Goal: Transaction & Acquisition: Purchase product/service

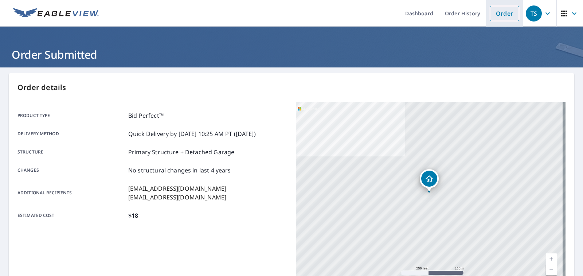
click at [505, 14] on link "Order" at bounding box center [503, 13] width 29 height 15
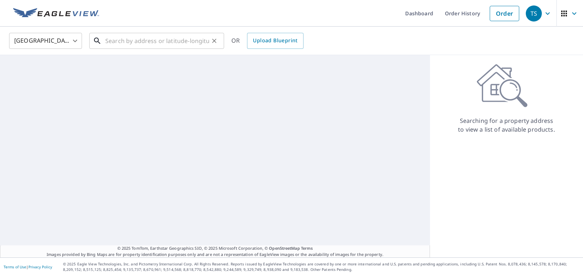
click at [155, 38] on input "text" at bounding box center [157, 41] width 104 height 20
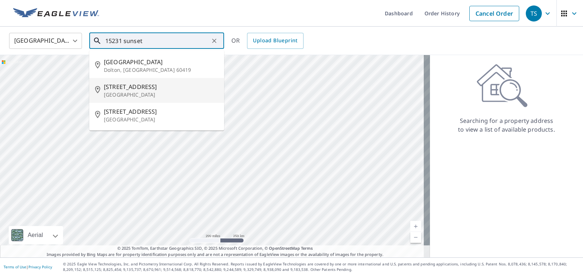
click at [173, 89] on span "[STREET_ADDRESS]" at bounding box center [161, 86] width 114 height 9
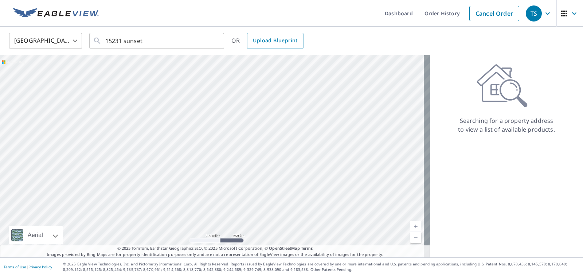
type input "[STREET_ADDRESS]"
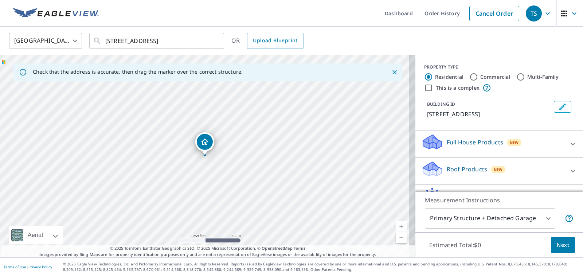
click at [398, 224] on link "Current Level 17, Zoom In" at bounding box center [400, 226] width 11 height 11
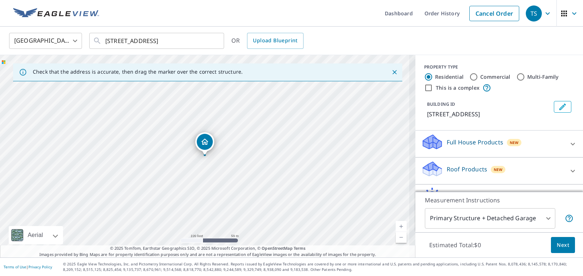
click at [398, 224] on link "Current Level 18, Zoom In" at bounding box center [400, 226] width 11 height 11
click at [398, 224] on link "Current Level 19, Zoom In" at bounding box center [400, 226] width 11 height 11
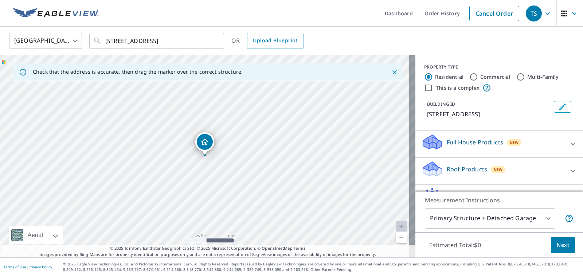
click at [473, 176] on div "Roof Products New" at bounding box center [492, 170] width 143 height 21
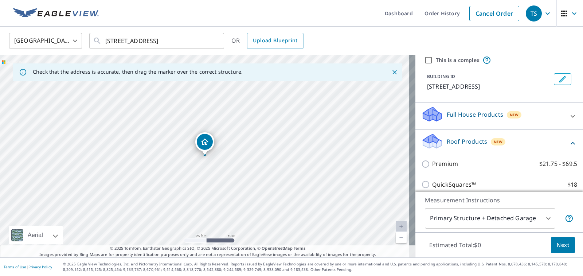
scroll to position [73, 0]
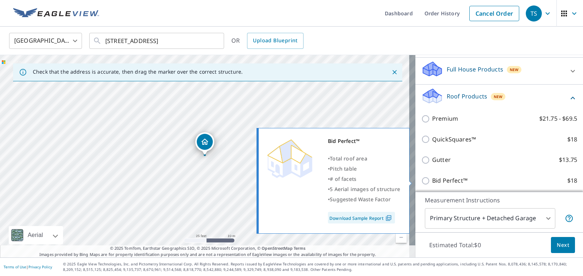
click at [446, 181] on p "Bid Perfect™" at bounding box center [449, 180] width 35 height 9
click at [432, 181] on input "Bid Perfect™ $18" at bounding box center [426, 180] width 11 height 9
checkbox input "true"
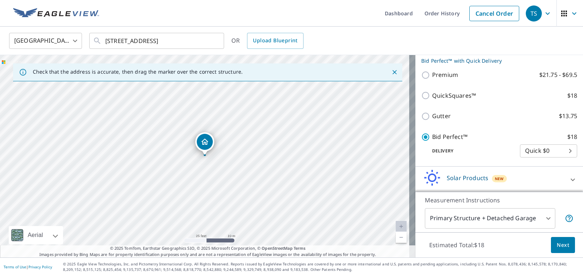
scroll to position [153, 0]
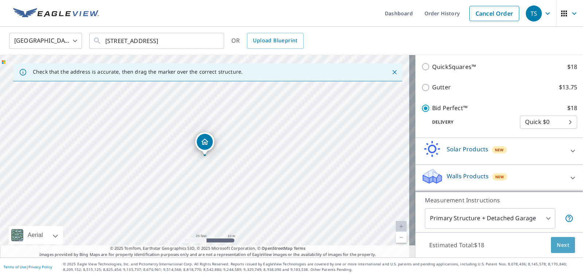
click at [558, 242] on span "Next" at bounding box center [562, 244] width 12 height 9
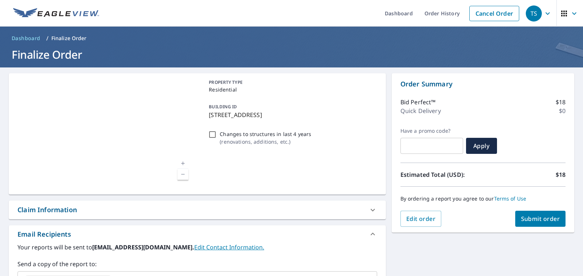
scroll to position [73, 0]
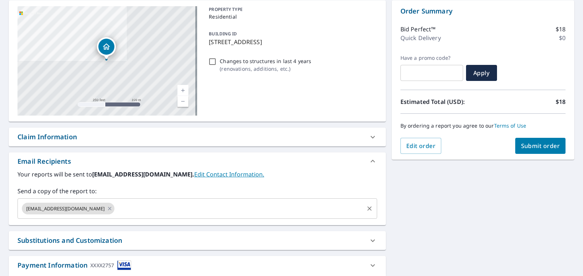
click at [153, 214] on input "text" at bounding box center [238, 208] width 247 height 14
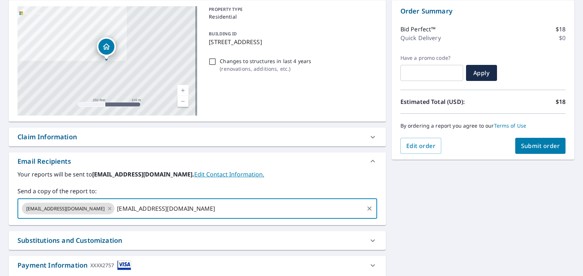
type input "[EMAIL_ADDRESS][DOMAIN_NAME]"
click at [542, 149] on span "Submit order" at bounding box center [540, 146] width 39 height 8
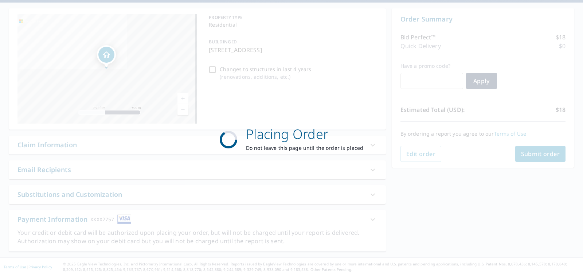
scroll to position [65, 0]
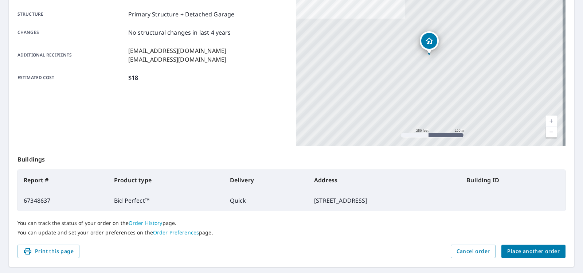
scroll to position [153, 0]
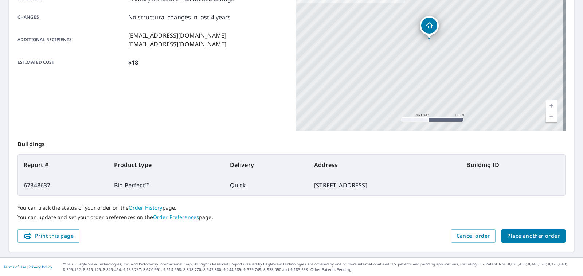
click at [540, 229] on button "Place another order" at bounding box center [533, 235] width 64 height 13
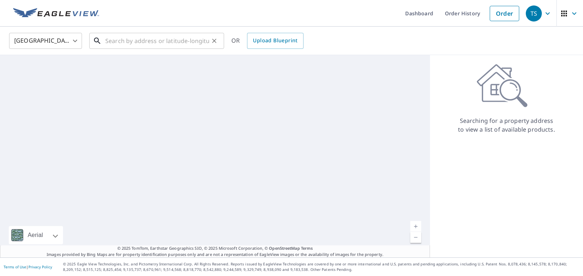
click at [164, 39] on input "text" at bounding box center [157, 41] width 104 height 20
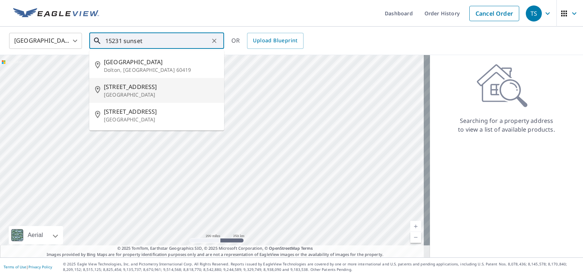
click at [174, 94] on p "[GEOGRAPHIC_DATA]" at bounding box center [161, 94] width 114 height 7
type input "[STREET_ADDRESS]"
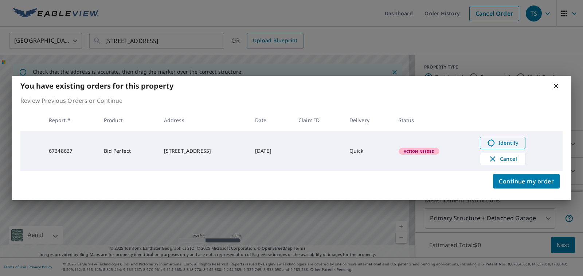
click at [520, 145] on span "Identify" at bounding box center [502, 142] width 36 height 9
click at [507, 160] on span "Cancel" at bounding box center [502, 158] width 30 height 9
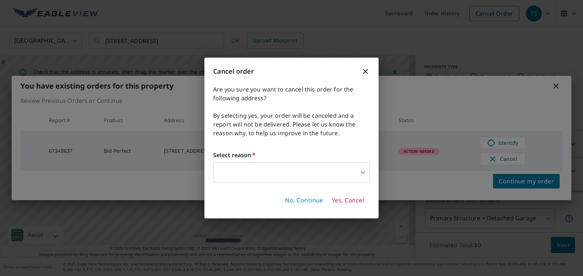
click at [285, 165] on body "TS TS Dashboard Order History Cancel Order TS [GEOGRAPHIC_DATA] [GEOGRAPHIC_DAT…" at bounding box center [291, 138] width 583 height 276
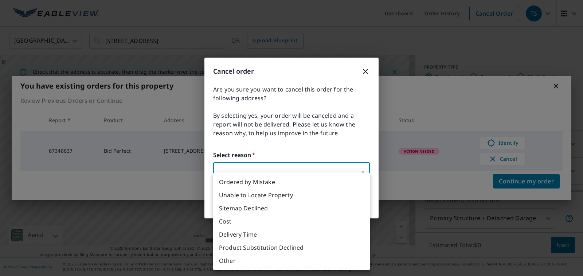
click at [285, 195] on li "Unable to Locate Property" at bounding box center [291, 194] width 157 height 13
type input "31"
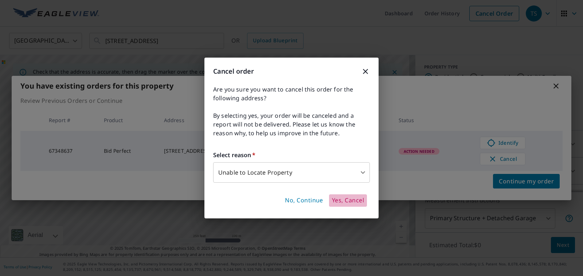
click at [334, 200] on span "Yes, Cancel" at bounding box center [348, 200] width 32 height 8
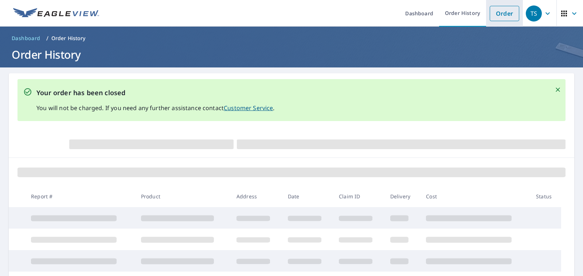
click at [495, 11] on link "Order" at bounding box center [503, 13] width 29 height 15
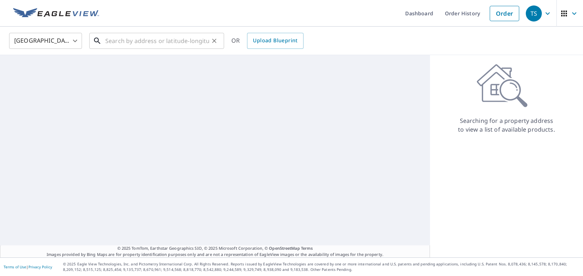
click at [174, 39] on input "text" at bounding box center [157, 41] width 104 height 20
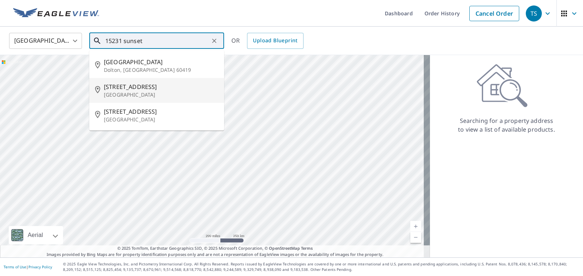
click at [179, 92] on p "[GEOGRAPHIC_DATA]" at bounding box center [161, 94] width 114 height 7
type input "[STREET_ADDRESS]"
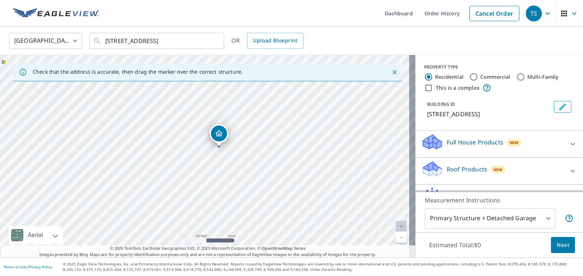
drag, startPoint x: 131, startPoint y: 129, endPoint x: 217, endPoint y: 235, distance: 136.6
click at [217, 235] on div "[STREET_ADDRESS]" at bounding box center [207, 156] width 415 height 202
drag, startPoint x: 218, startPoint y: 137, endPoint x: 206, endPoint y: 146, distance: 15.7
click at [493, 171] on span "New" at bounding box center [497, 169] width 9 height 6
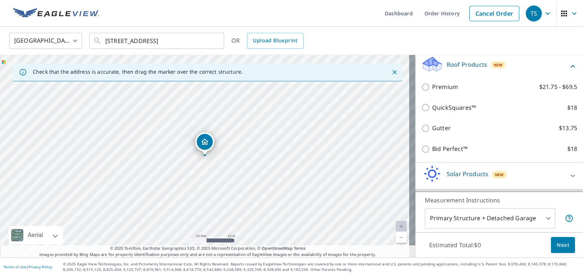
scroll to position [109, 0]
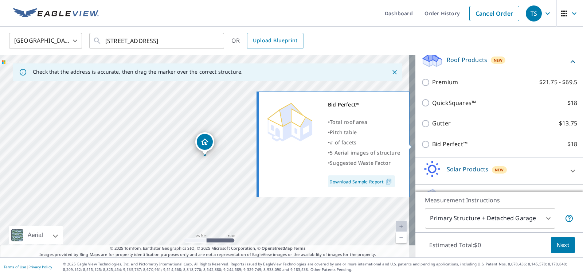
click at [421, 146] on input "Bid Perfect™ $18" at bounding box center [426, 144] width 11 height 9
checkbox input "true"
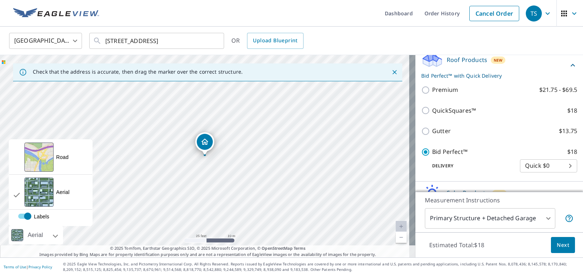
click at [47, 236] on div at bounding box center [47, 235] width 4 height 18
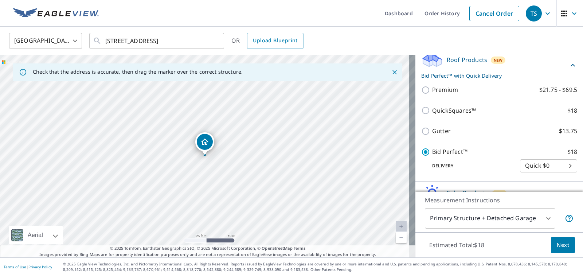
click at [559, 246] on span "Next" at bounding box center [562, 244] width 12 height 9
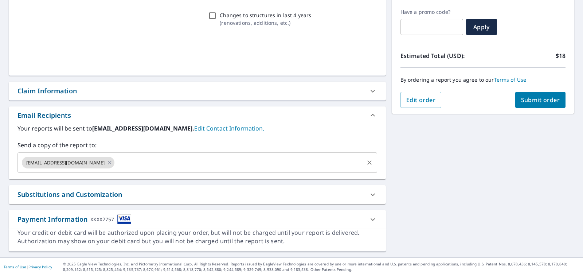
scroll to position [119, 0]
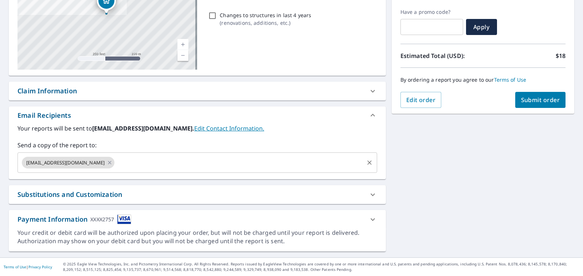
click at [115, 161] on input "text" at bounding box center [238, 162] width 247 height 14
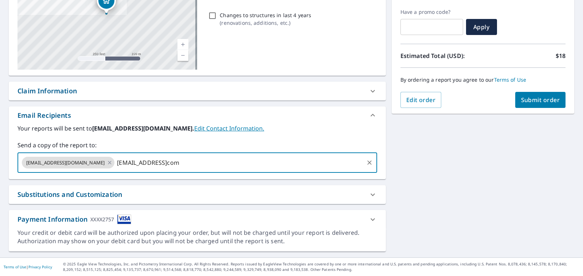
click at [189, 160] on input "[EMAIL_ADDRESS]com" at bounding box center [238, 162] width 247 height 14
type input "[EMAIL_ADDRESS][DOMAIN_NAME]"
click at [538, 103] on span "Submit order" at bounding box center [540, 100] width 39 height 8
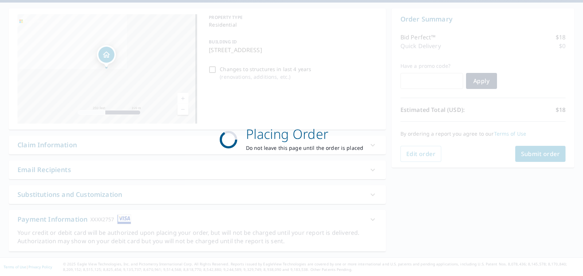
scroll to position [65, 0]
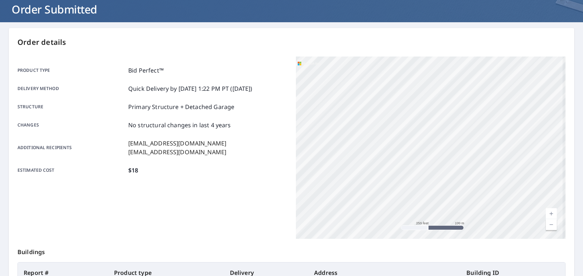
scroll to position [28, 0]
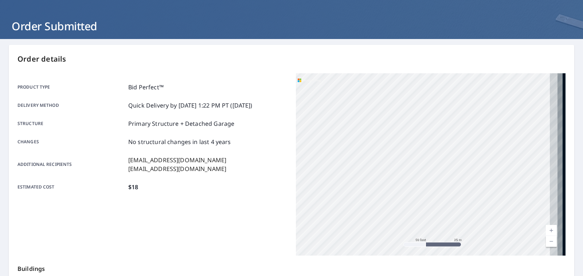
drag, startPoint x: 444, startPoint y: 147, endPoint x: 250, endPoint y: 146, distance: 193.7
click at [250, 146] on div "Product type Bid Perfect™ Delivery method Quick Delivery by [DATE] 1:22 PM PT (…" at bounding box center [291, 164] width 548 height 182
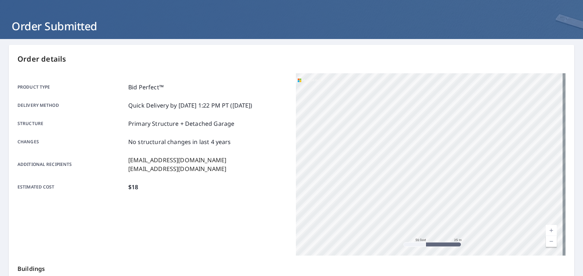
drag, startPoint x: 544, startPoint y: 164, endPoint x: 434, endPoint y: 152, distance: 109.9
click at [434, 152] on div "[STREET_ADDRESS]" at bounding box center [430, 164] width 269 height 182
click at [545, 240] on link "Current Level 19, Zoom Out" at bounding box center [550, 241] width 11 height 11
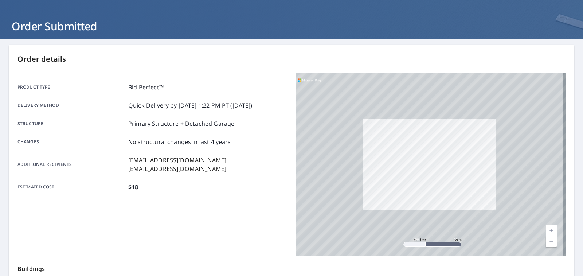
click at [545, 240] on link "Current Level 18, Zoom Out" at bounding box center [550, 241] width 11 height 11
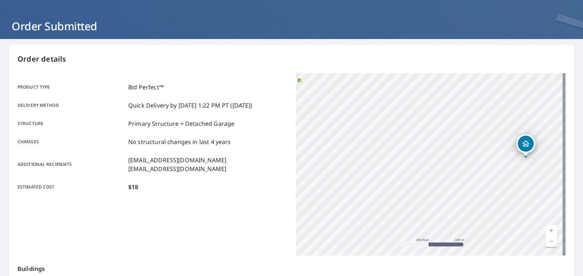
click at [545, 240] on link "Current Level 17, Zoom Out" at bounding box center [550, 241] width 11 height 11
drag, startPoint x: 440, startPoint y: 165, endPoint x: 405, endPoint y: 162, distance: 34.7
click at [405, 162] on div "[STREET_ADDRESS]" at bounding box center [430, 164] width 269 height 182
click at [545, 227] on link "Current Level 16, Zoom In" at bounding box center [550, 230] width 11 height 11
click at [545, 227] on link "Current Level 17, Zoom In" at bounding box center [550, 230] width 11 height 11
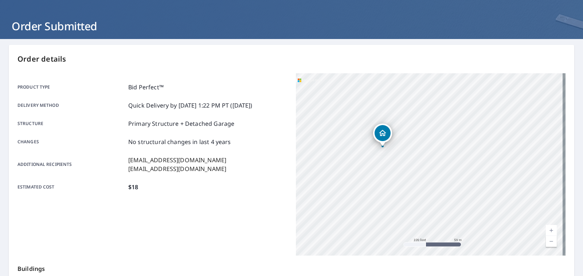
drag, startPoint x: 316, startPoint y: 178, endPoint x: 426, endPoint y: 187, distance: 109.9
click at [426, 187] on div "[STREET_ADDRESS]" at bounding box center [430, 164] width 269 height 182
click at [545, 228] on link "Current Level 18, Zoom In" at bounding box center [550, 230] width 11 height 11
drag, startPoint x: 364, startPoint y: 169, endPoint x: 428, endPoint y: 194, distance: 68.4
click at [428, 194] on div "[STREET_ADDRESS]" at bounding box center [430, 164] width 269 height 182
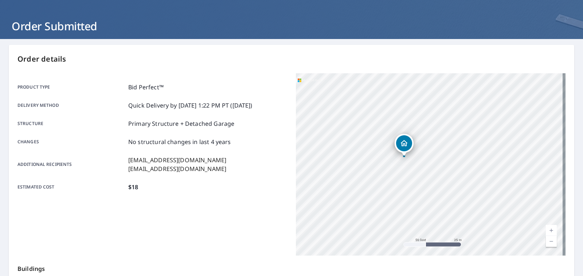
click at [548, 228] on link "Current Level 19, Zoom In" at bounding box center [550, 230] width 11 height 11
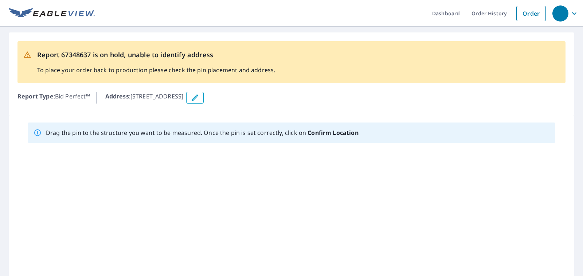
scroll to position [101, 0]
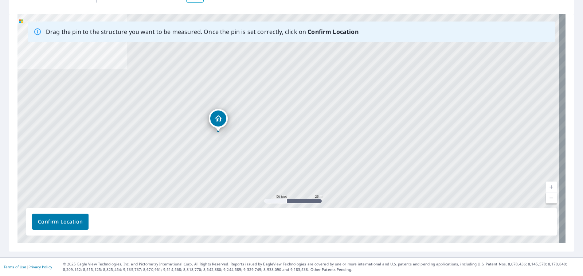
drag, startPoint x: 280, startPoint y: 111, endPoint x: 218, endPoint y: 116, distance: 62.4
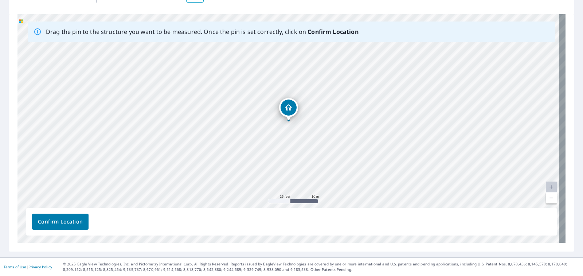
drag, startPoint x: 291, startPoint y: 117, endPoint x: 291, endPoint y: 110, distance: 6.9
click at [291, 110] on div "[STREET_ADDRESS]" at bounding box center [291, 128] width 548 height 228
click at [60, 224] on span "Confirm Location" at bounding box center [60, 221] width 45 height 9
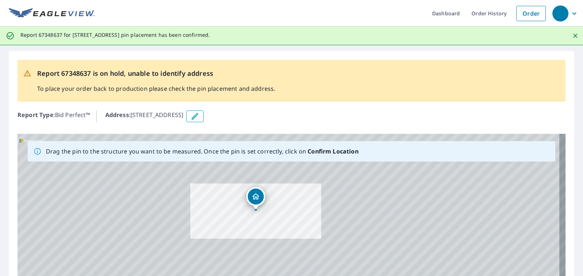
scroll to position [119, 0]
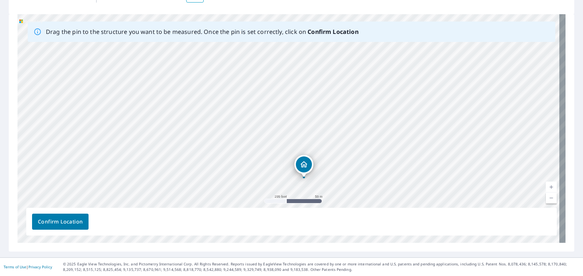
click at [54, 222] on span "Confirm Location" at bounding box center [60, 221] width 45 height 9
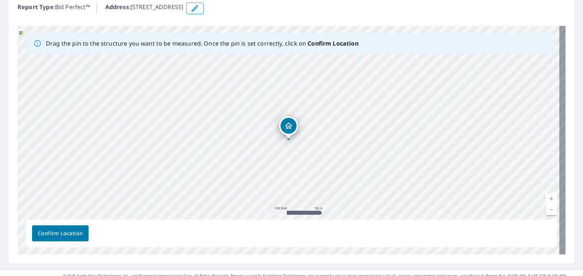
scroll to position [109, 0]
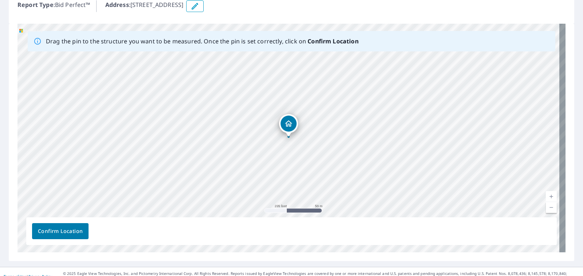
click at [545, 195] on link "Current Level 18, Zoom In" at bounding box center [550, 196] width 11 height 11
click at [545, 195] on link "Current Level 19, Zoom In" at bounding box center [550, 196] width 11 height 11
drag, startPoint x: 292, startPoint y: 126, endPoint x: 296, endPoint y: 121, distance: 7.5
click at [296, 121] on div "[STREET_ADDRESS]" at bounding box center [291, 138] width 548 height 228
click at [58, 232] on span "Confirm Location" at bounding box center [60, 230] width 45 height 9
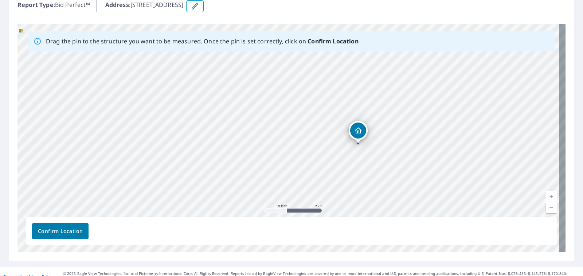
drag, startPoint x: 367, startPoint y: 127, endPoint x: 360, endPoint y: 134, distance: 10.0
click at [360, 134] on div "[STREET_ADDRESS]" at bounding box center [291, 138] width 548 height 228
click at [51, 234] on span "Confirm Location" at bounding box center [60, 230] width 45 height 9
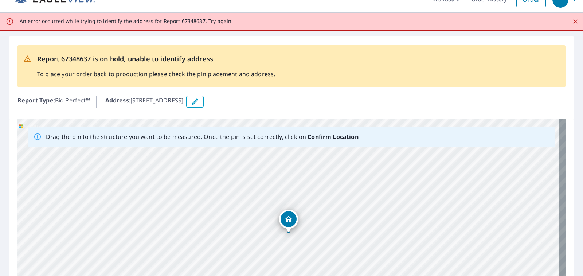
scroll to position [0, 0]
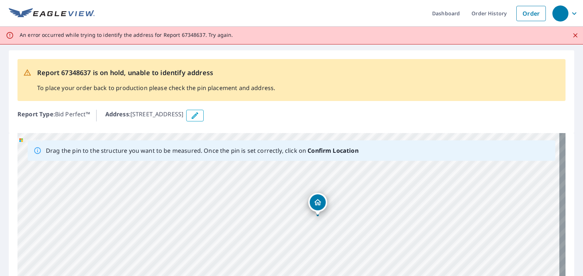
drag, startPoint x: 313, startPoint y: 202, endPoint x: 320, endPoint y: 199, distance: 7.7
click at [320, 199] on div "[STREET_ADDRESS]" at bounding box center [291, 247] width 548 height 228
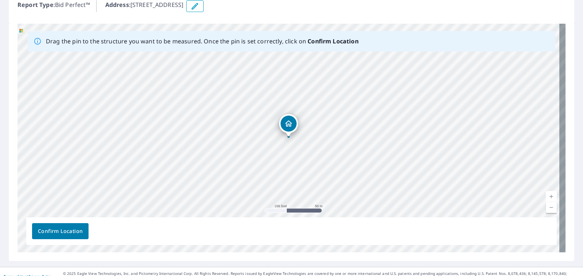
click at [78, 234] on span "Confirm Location" at bounding box center [60, 230] width 45 height 9
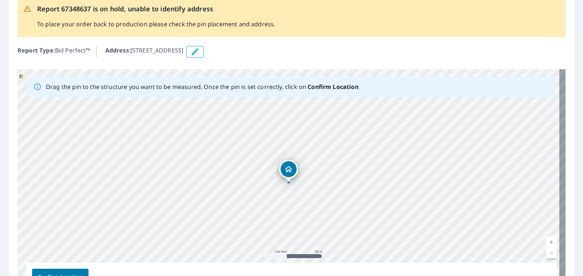
scroll to position [73, 0]
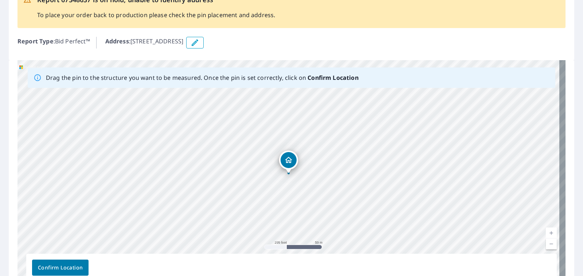
click at [545, 232] on link "Current Level 18, Zoom In" at bounding box center [550, 232] width 11 height 11
click at [545, 232] on link "Current Level 19, Zoom In" at bounding box center [550, 232] width 11 height 11
drag, startPoint x: 293, startPoint y: 159, endPoint x: 257, endPoint y: 151, distance: 36.9
click at [257, 151] on div "[STREET_ADDRESS]" at bounding box center [291, 174] width 548 height 228
drag, startPoint x: 289, startPoint y: 157, endPoint x: 305, endPoint y: 149, distance: 17.9
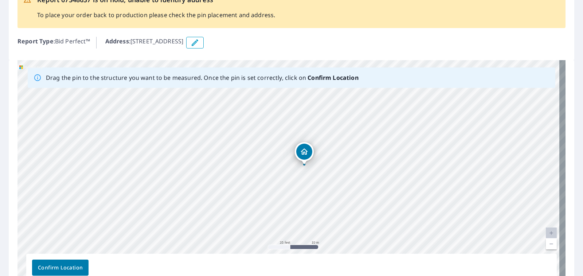
click at [305, 149] on div "[STREET_ADDRESS]" at bounding box center [291, 174] width 548 height 228
click at [60, 263] on span "Confirm Location" at bounding box center [60, 267] width 45 height 9
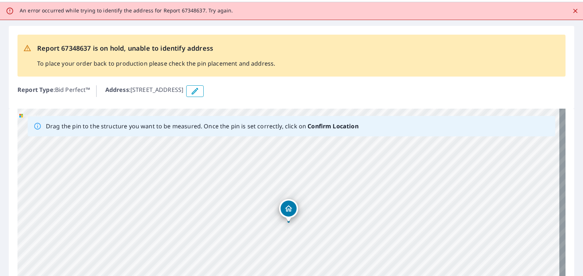
scroll to position [36, 0]
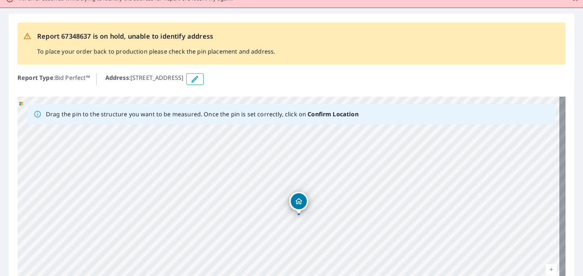
drag, startPoint x: 299, startPoint y: 191, endPoint x: 296, endPoint y: 204, distance: 13.0
click at [296, 204] on div "[STREET_ADDRESS]" at bounding box center [291, 210] width 548 height 228
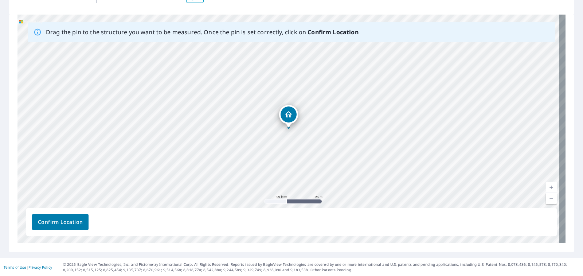
scroll to position [119, 0]
click at [50, 224] on span "Confirm Location" at bounding box center [60, 221] width 45 height 9
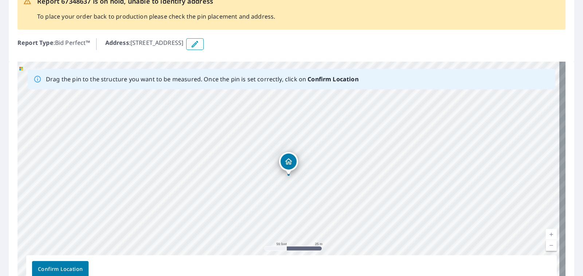
scroll to position [73, 0]
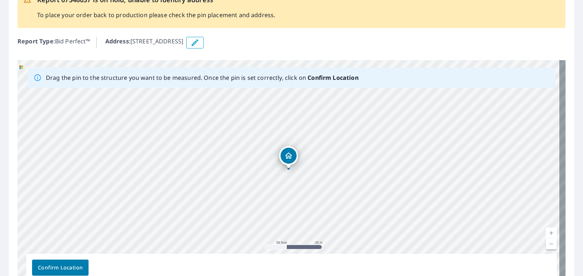
drag, startPoint x: 289, startPoint y: 160, endPoint x: 289, endPoint y: 155, distance: 4.7
click at [289, 155] on div "[STREET_ADDRESS]" at bounding box center [291, 174] width 548 height 228
click at [284, 165] on div "[STREET_ADDRESS]" at bounding box center [291, 174] width 548 height 228
click at [68, 263] on span "Confirm Location" at bounding box center [60, 267] width 45 height 9
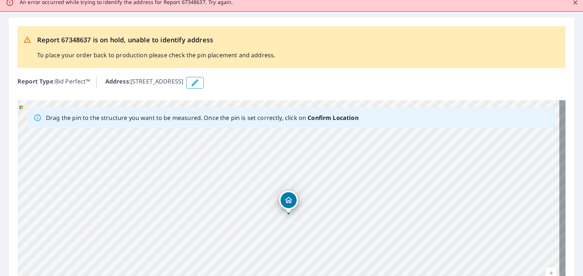
scroll to position [119, 0]
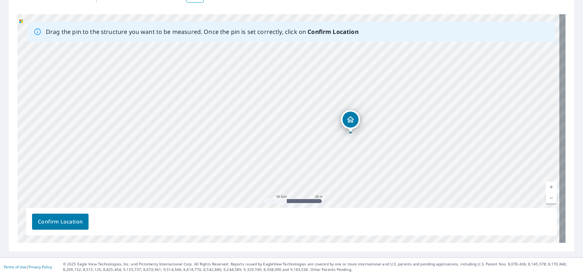
drag, startPoint x: 291, startPoint y: 111, endPoint x: 353, endPoint y: 117, distance: 62.1
click at [353, 117] on div "[STREET_ADDRESS]" at bounding box center [291, 128] width 548 height 228
click at [301, 111] on div "[STREET_ADDRESS]" at bounding box center [291, 128] width 548 height 228
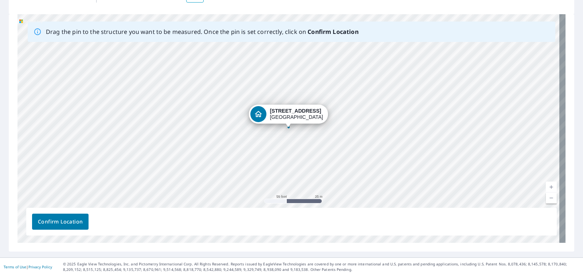
click at [284, 72] on div "[STREET_ADDRESS]" at bounding box center [291, 128] width 548 height 228
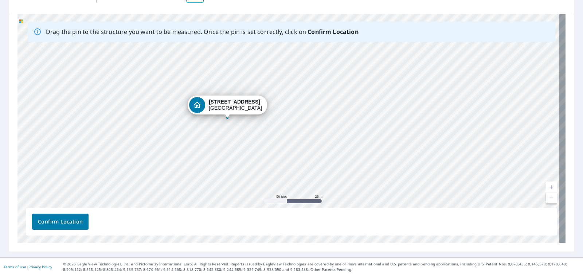
drag, startPoint x: 280, startPoint y: 113, endPoint x: 219, endPoint y: 104, distance: 61.9
click at [219, 104] on div "[STREET_ADDRESS]" at bounding box center [291, 128] width 548 height 228
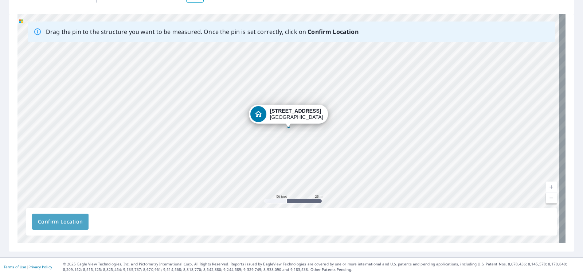
click at [51, 220] on span "Confirm Location" at bounding box center [60, 221] width 45 height 9
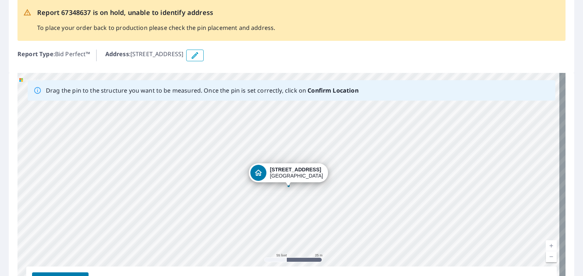
scroll to position [73, 0]
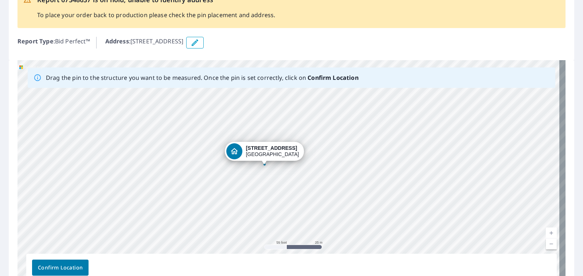
drag, startPoint x: 365, startPoint y: 191, endPoint x: 342, endPoint y: 182, distance: 24.5
click at [342, 182] on div "[STREET_ADDRESS]" at bounding box center [291, 174] width 548 height 228
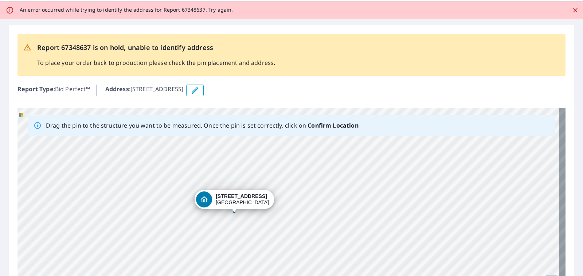
scroll to position [0, 0]
